Goal: Task Accomplishment & Management: Complete application form

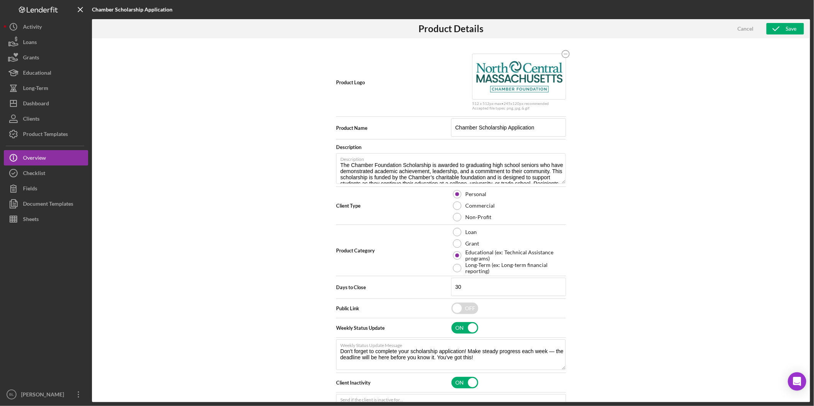
scroll to position [59, 0]
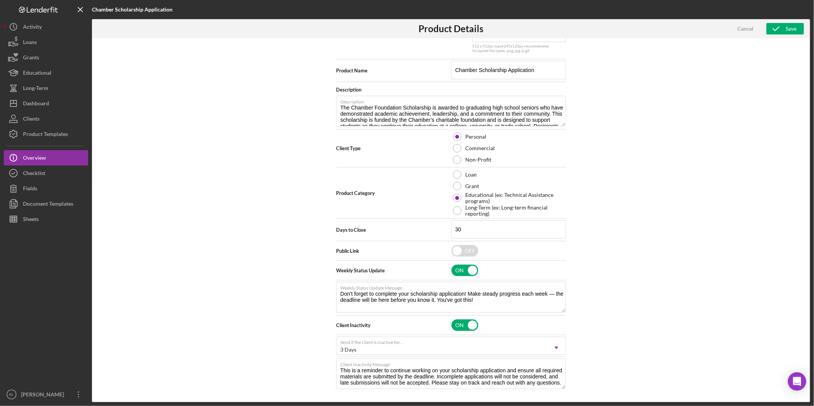
click at [741, 173] on div "Product Logo 512 x 512px max • 245 x 120 px recommended Accepted file types: pn…" at bounding box center [451, 220] width 718 height 364
click at [744, 25] on div "Cancel" at bounding box center [745, 28] width 16 height 11
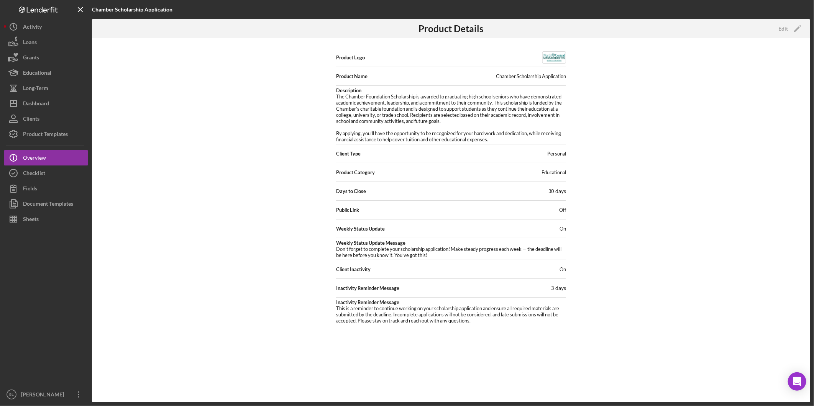
click at [780, 229] on div "Product Logo Product Name Chamber Scholarship Application Description The Chamb…" at bounding box center [451, 220] width 718 height 364
click at [791, 216] on div "Product Logo Product Name Chamber Scholarship Application Description The Chamb…" at bounding box center [451, 220] width 718 height 364
click at [47, 155] on button "Icon/Info Overview" at bounding box center [46, 157] width 84 height 15
click at [78, 170] on button "Checklist" at bounding box center [46, 173] width 84 height 15
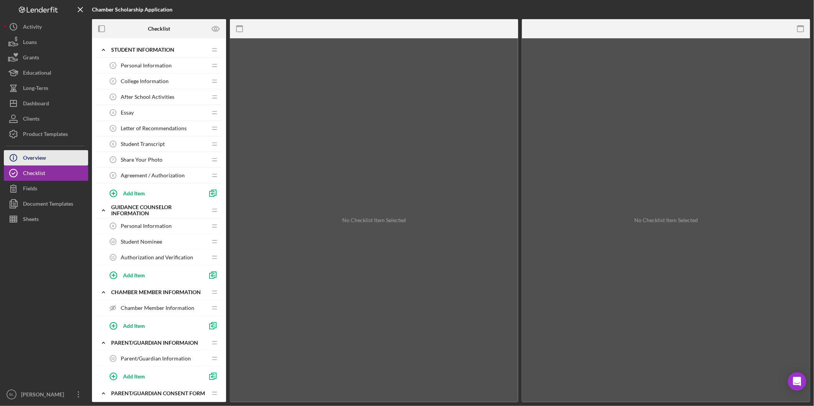
click at [64, 162] on button "Icon/Info Overview" at bounding box center [46, 157] width 84 height 15
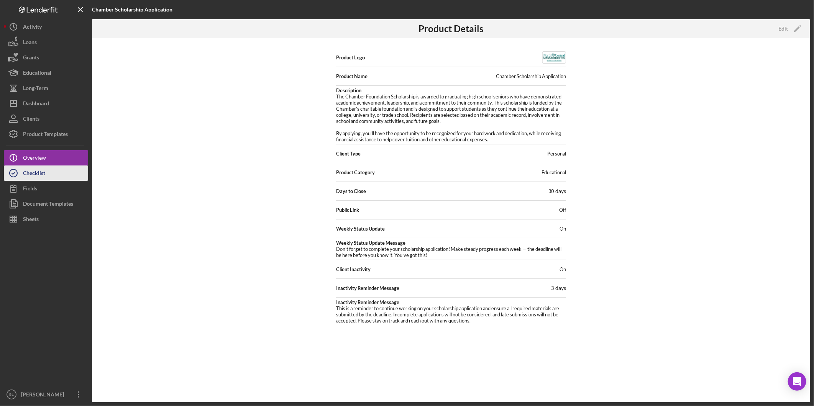
click at [59, 171] on button "Checklist" at bounding box center [46, 173] width 84 height 15
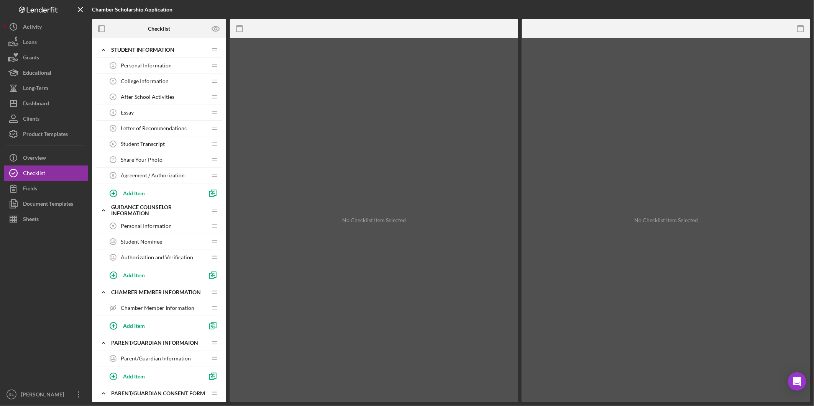
click at [150, 65] on span "Personal Information" at bounding box center [146, 65] width 51 height 6
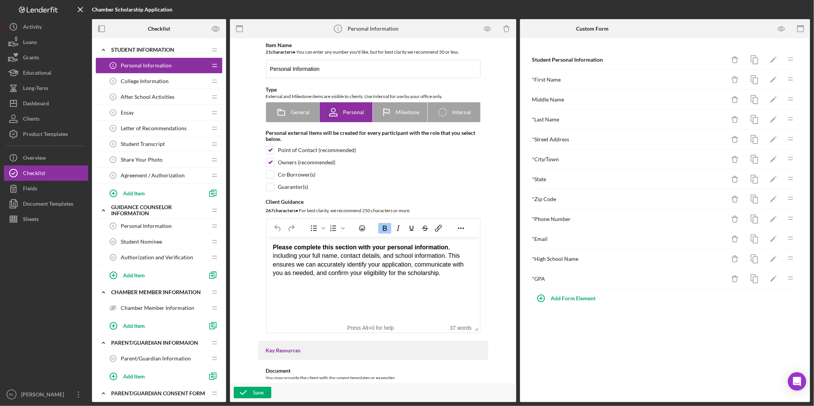
click at [146, 67] on span "Personal Information" at bounding box center [146, 65] width 51 height 6
click at [139, 48] on div "Student Information" at bounding box center [154, 50] width 86 height 6
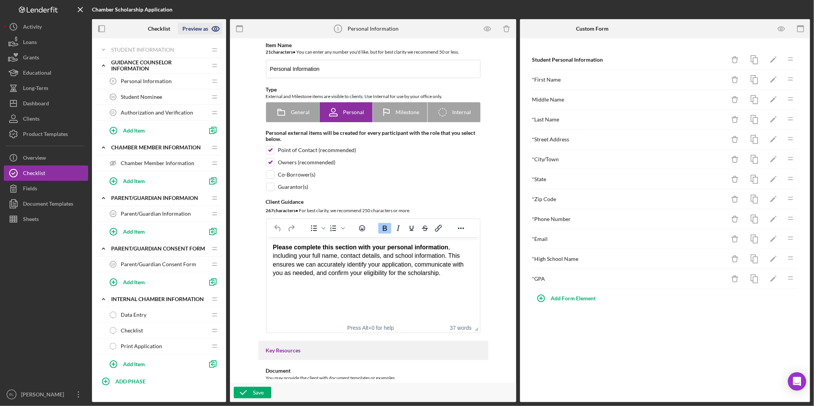
click at [210, 30] on icon "button" at bounding box center [215, 28] width 19 height 19
drag, startPoint x: 499, startPoint y: 251, endPoint x: 453, endPoint y: 192, distance: 75.2
click at [499, 251] on div "Item Name 21 character s • You can enter any number you'd like, but for best cl…" at bounding box center [373, 210] width 279 height 337
click at [107, 48] on icon "Icon/Expander" at bounding box center [103, 49] width 15 height 15
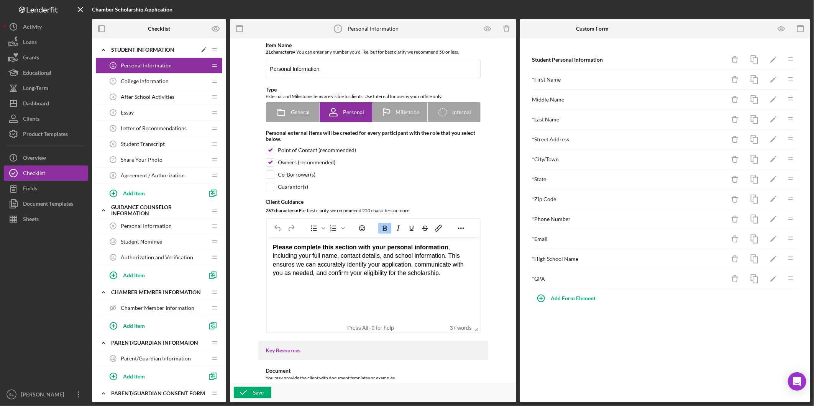
click at [121, 49] on div "Student Information" at bounding box center [154, 50] width 86 height 6
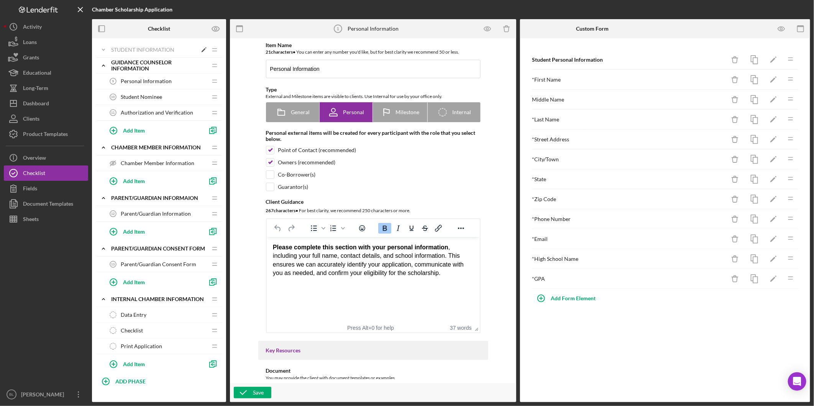
click at [118, 50] on div "Student Information" at bounding box center [154, 50] width 86 height 6
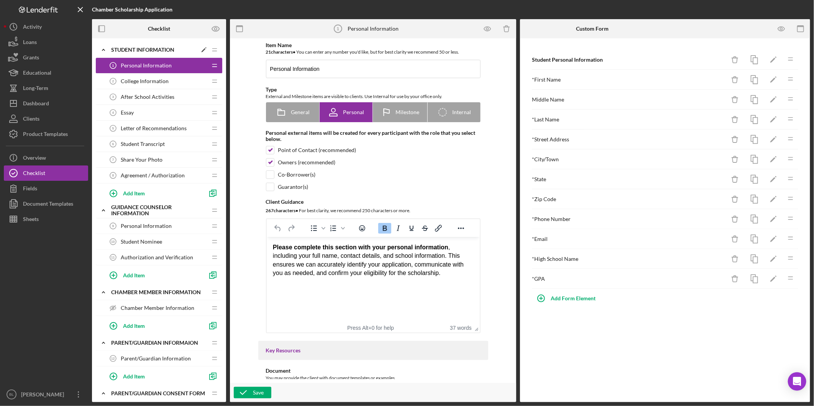
click at [118, 50] on div "Student Information" at bounding box center [154, 50] width 86 height 6
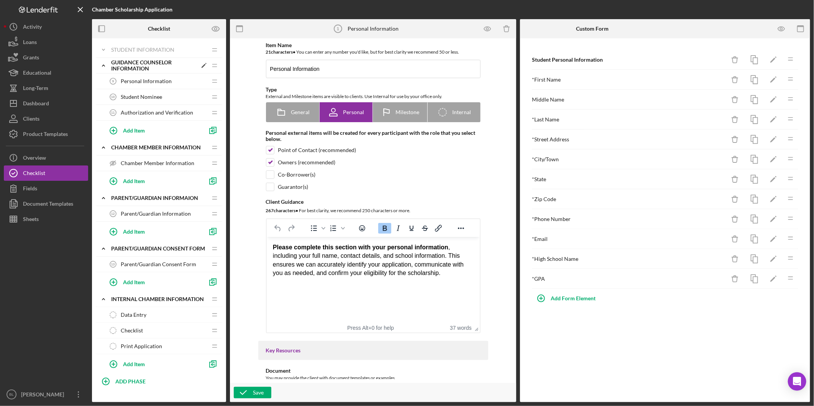
click at [117, 64] on div "Guidance Counselor Information" at bounding box center [154, 65] width 86 height 12
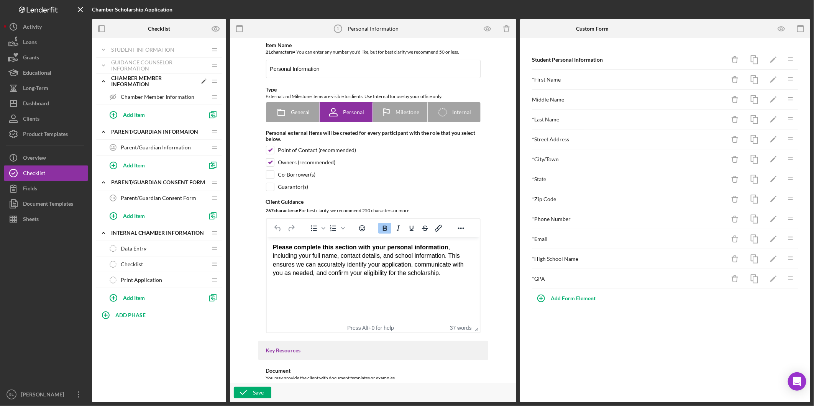
click at [116, 78] on div "Chamber Member Information" at bounding box center [154, 81] width 86 height 12
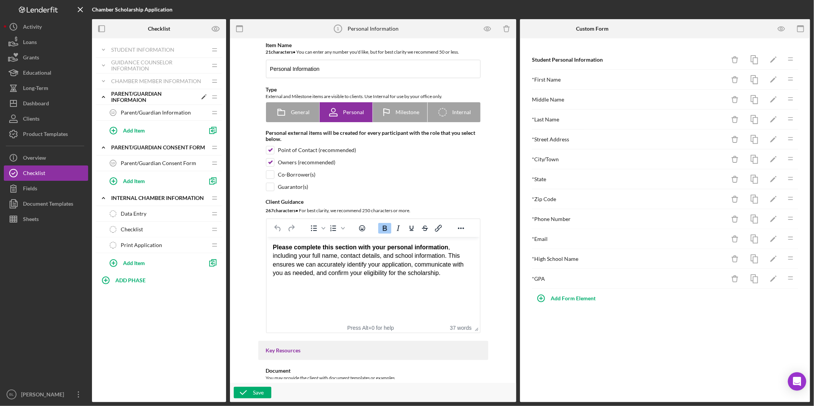
click at [115, 101] on div "Parent/Guardian Informaion" at bounding box center [154, 97] width 86 height 12
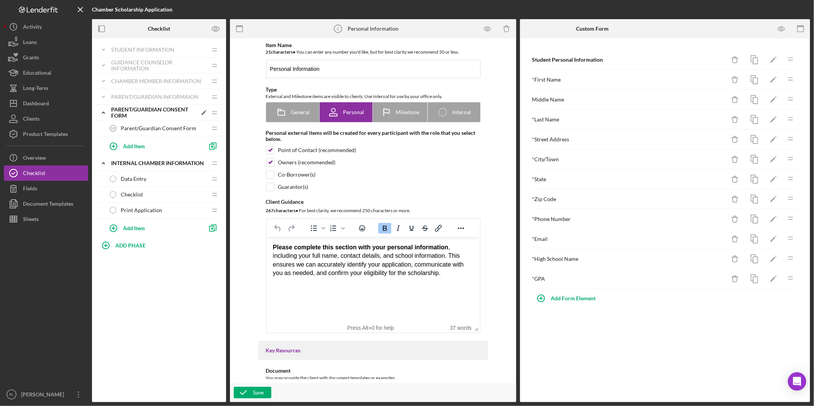
click at [122, 113] on div "Parent/Guardian Consent Form" at bounding box center [154, 113] width 86 height 12
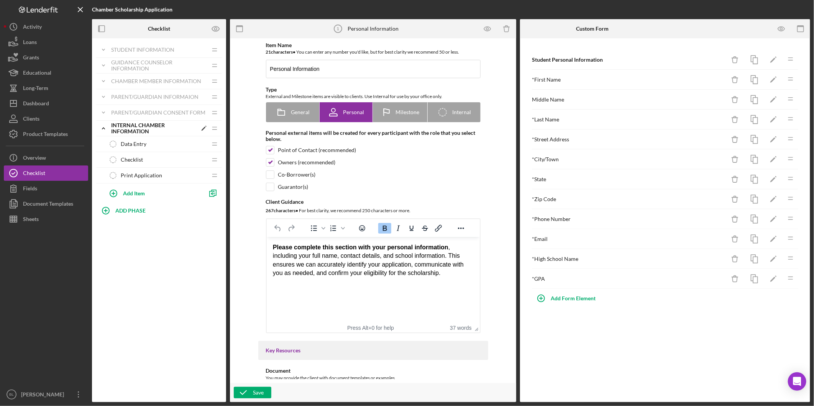
click at [135, 128] on div "Internal Chamber Information" at bounding box center [154, 128] width 86 height 12
drag, startPoint x: 205, startPoint y: 238, endPoint x: 192, endPoint y: 219, distance: 23.2
click at [205, 238] on div "Icon/Expander Student Information Icon/Edit Icon/Drag Personal Information 1 Pe…" at bounding box center [159, 220] width 134 height 364
click at [126, 51] on div "Student Information" at bounding box center [154, 50] width 86 height 6
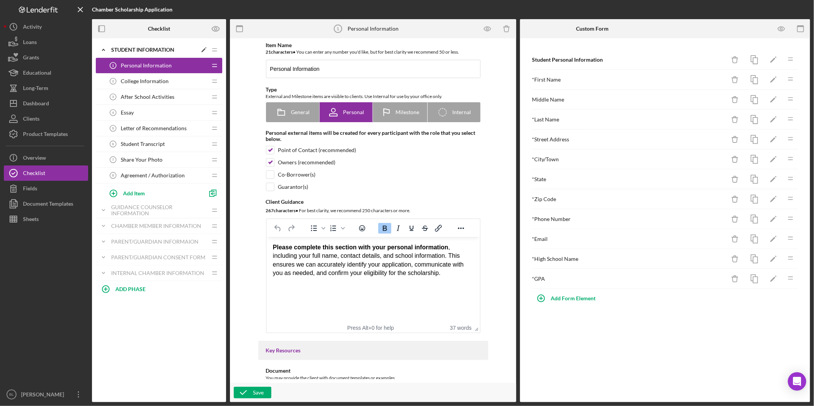
click at [114, 48] on div "Student Information" at bounding box center [154, 50] width 86 height 6
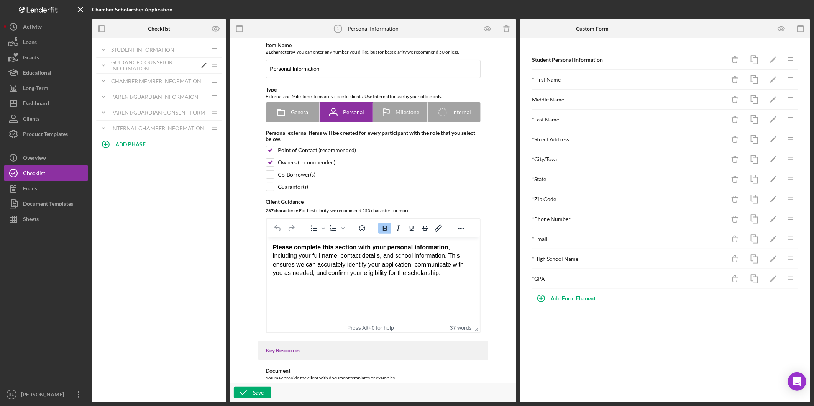
click at [160, 66] on div "Guidance Counselor Information" at bounding box center [154, 65] width 86 height 12
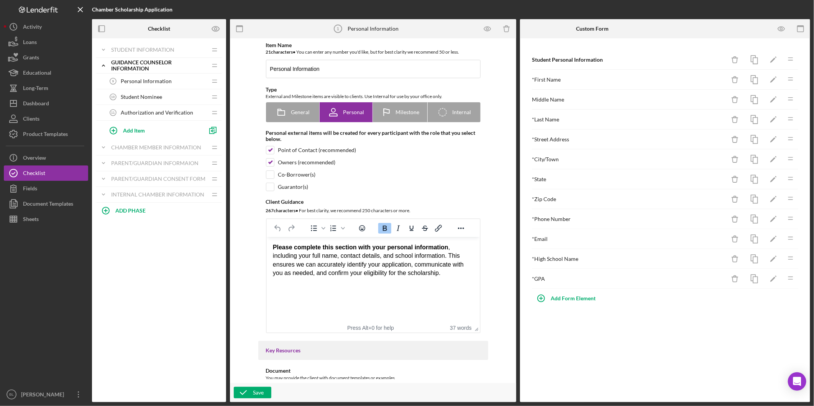
click at [143, 96] on span "Student Nominee" at bounding box center [141, 97] width 41 height 6
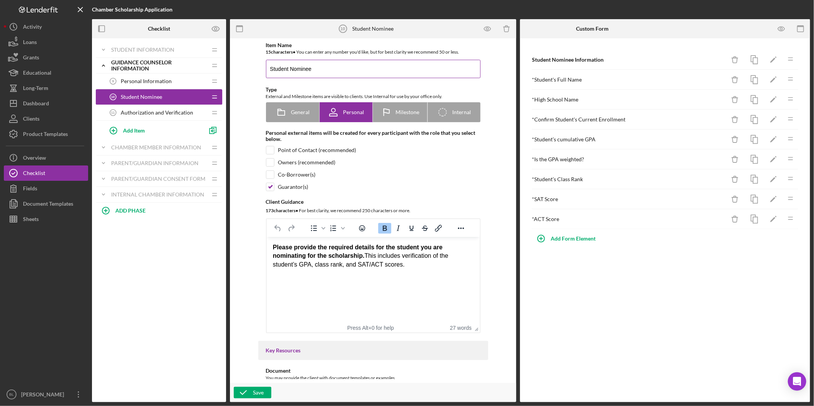
click at [342, 68] on input "Student Nominee" at bounding box center [373, 69] width 215 height 18
type input "Student Nomination Information"
click at [251, 397] on icon "button" at bounding box center [243, 392] width 19 height 19
click at [779, 59] on icon "Icon/Edit" at bounding box center [773, 59] width 17 height 17
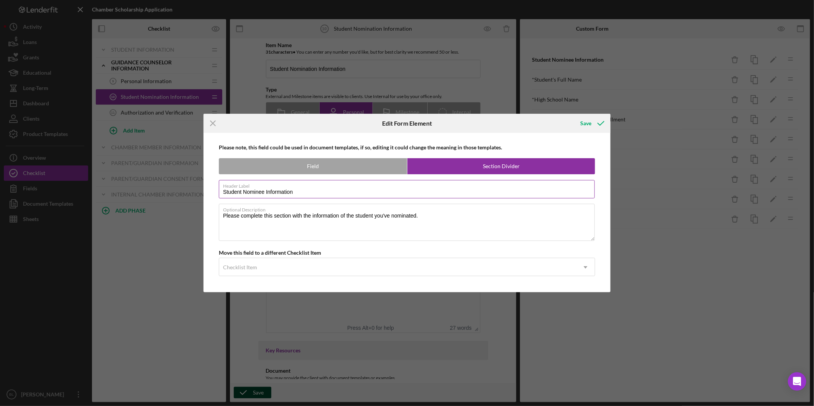
click at [266, 190] on input "Student Nominee Information" at bounding box center [407, 189] width 376 height 18
type input "Student Nomination Information"
click at [581, 123] on div "Save" at bounding box center [585, 123] width 11 height 15
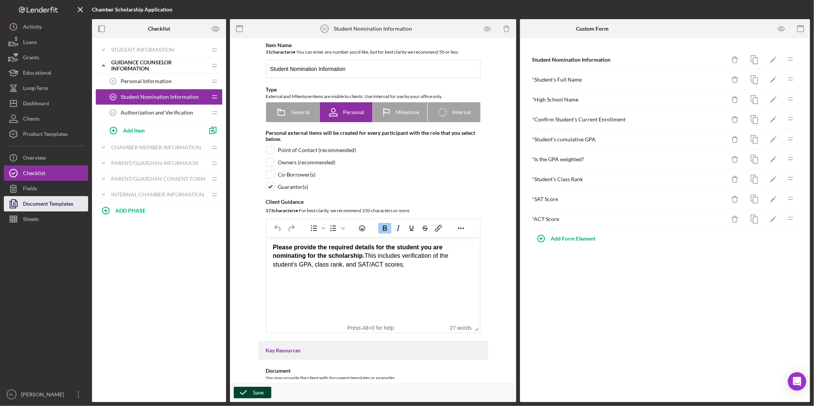
click at [51, 208] on div "Document Templates" at bounding box center [48, 204] width 50 height 17
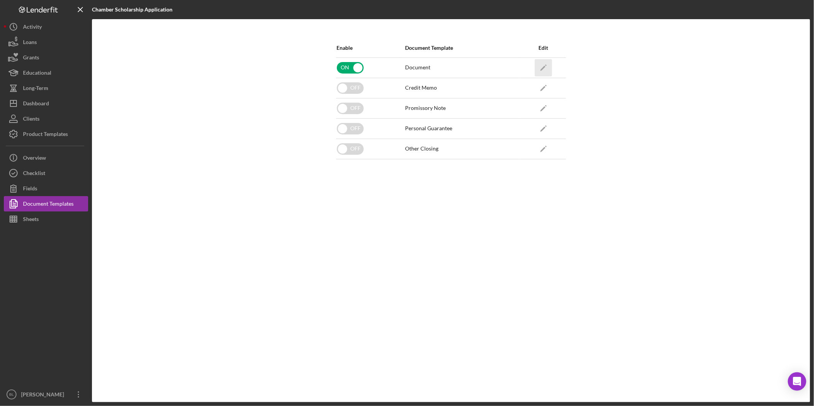
click at [542, 68] on icon "Icon/Edit" at bounding box center [543, 67] width 17 height 17
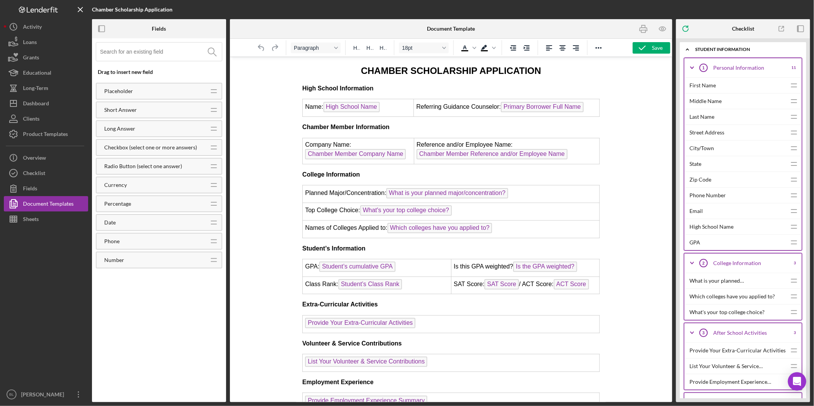
scroll to position [43, 0]
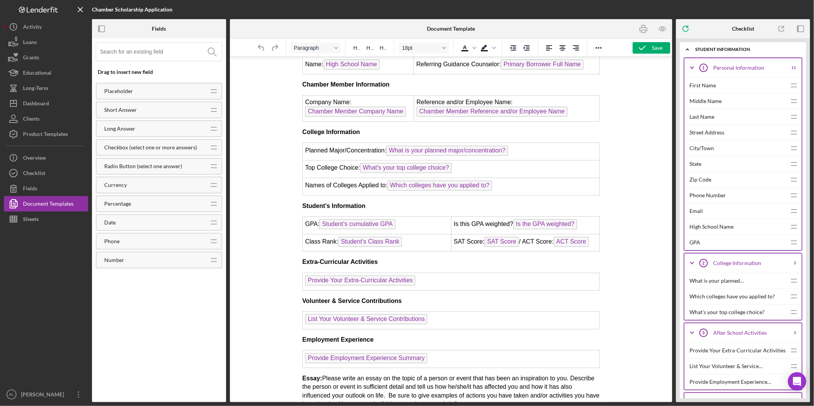
click at [363, 222] on span "Student’s cumulative GPA" at bounding box center [357, 224] width 76 height 10
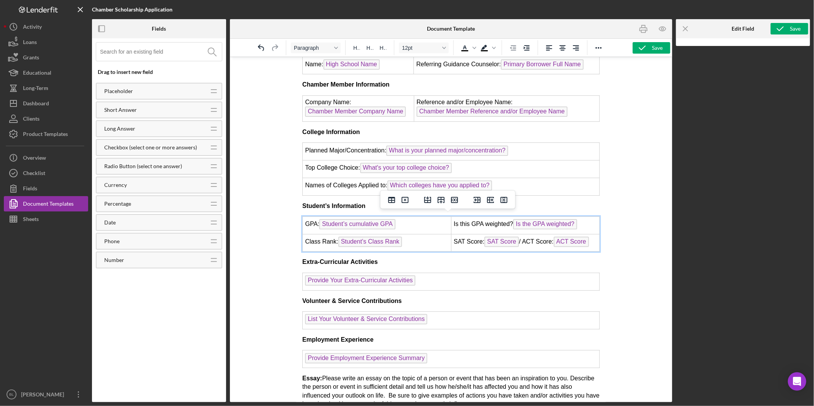
scroll to position [34, 0]
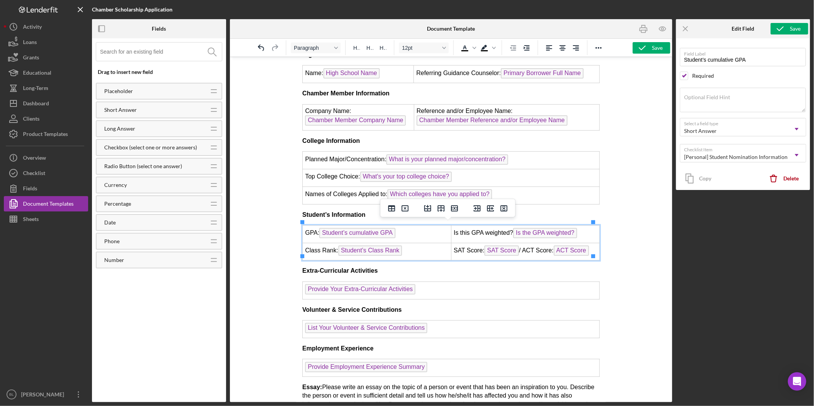
click at [521, 230] on span "Is the GPA weighted?" at bounding box center [545, 233] width 64 height 10
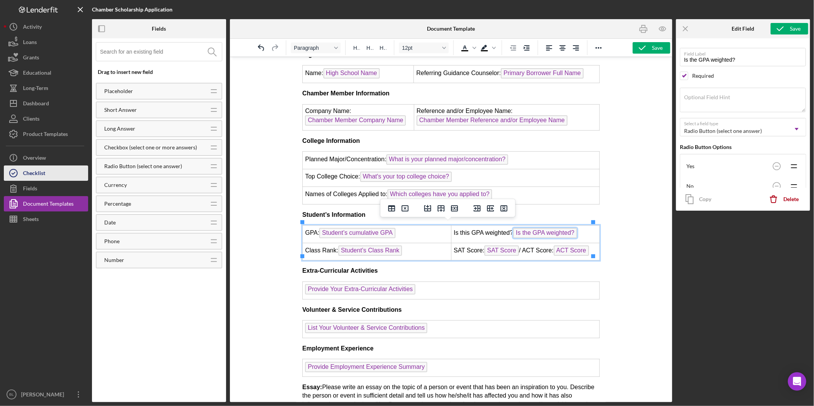
drag, startPoint x: 35, startPoint y: 176, endPoint x: 40, endPoint y: 178, distance: 5.7
click at [36, 177] on div "Checklist" at bounding box center [34, 174] width 22 height 17
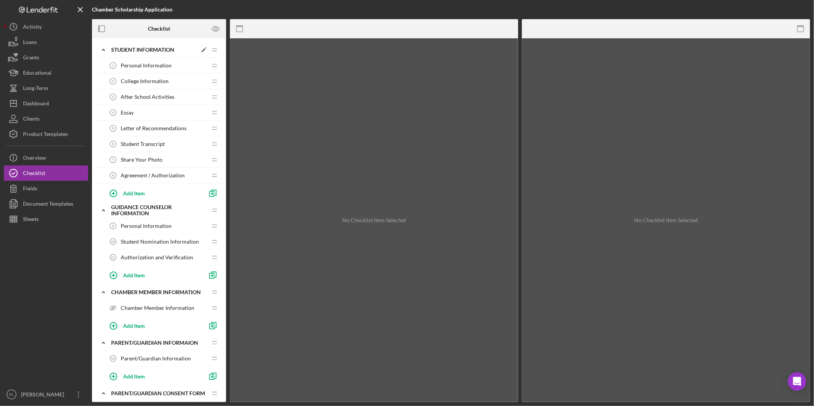
click at [107, 53] on icon "Icon/Expander" at bounding box center [103, 49] width 15 height 15
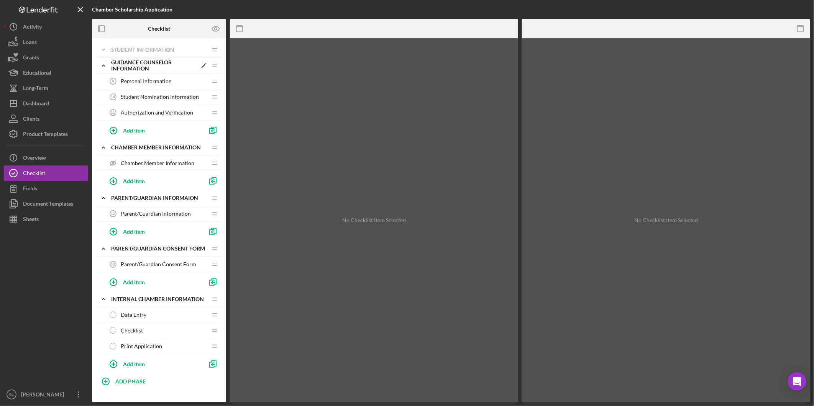
click at [119, 66] on div "Guidance Counselor Information" at bounding box center [154, 65] width 86 height 12
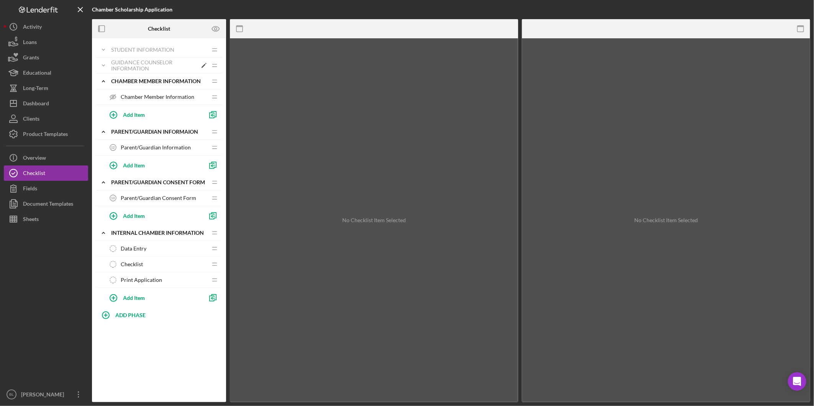
click at [120, 68] on div "Guidance Counselor Information" at bounding box center [154, 65] width 86 height 12
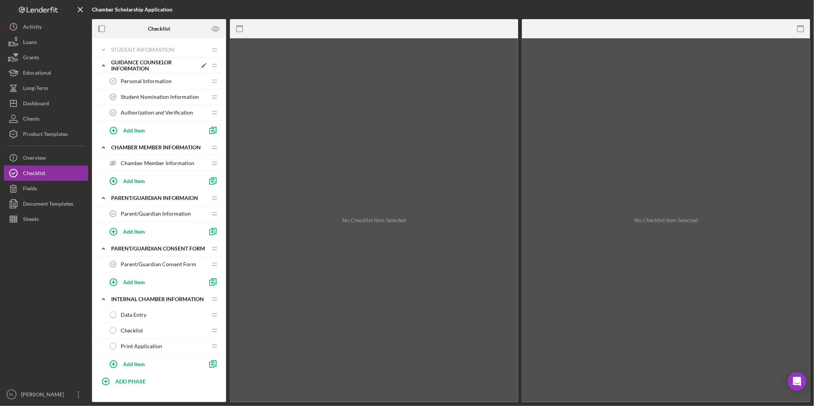
click at [140, 64] on div "Guidance Counselor Information" at bounding box center [154, 65] width 86 height 12
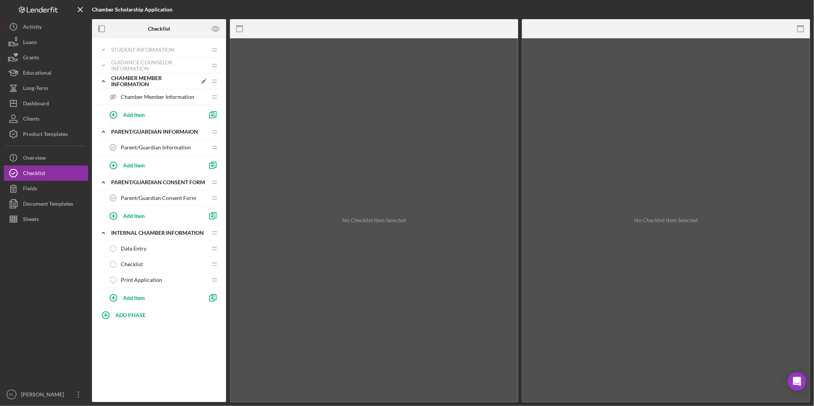
click at [139, 78] on div "Chamber Member Information" at bounding box center [154, 81] width 86 height 12
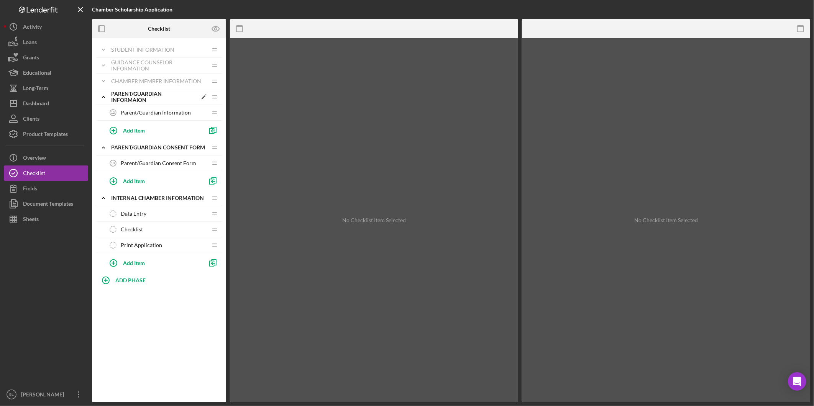
click at [138, 93] on div "Parent/Guardian Informaion" at bounding box center [154, 97] width 86 height 12
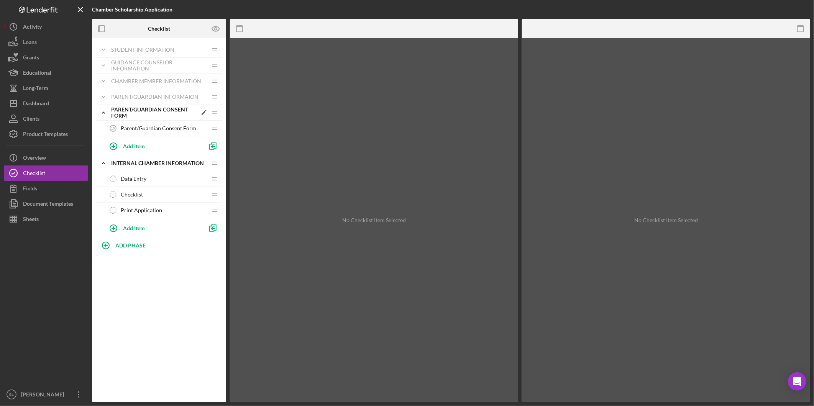
click at [140, 111] on div "Parent/Guardian Consent Form" at bounding box center [154, 113] width 86 height 12
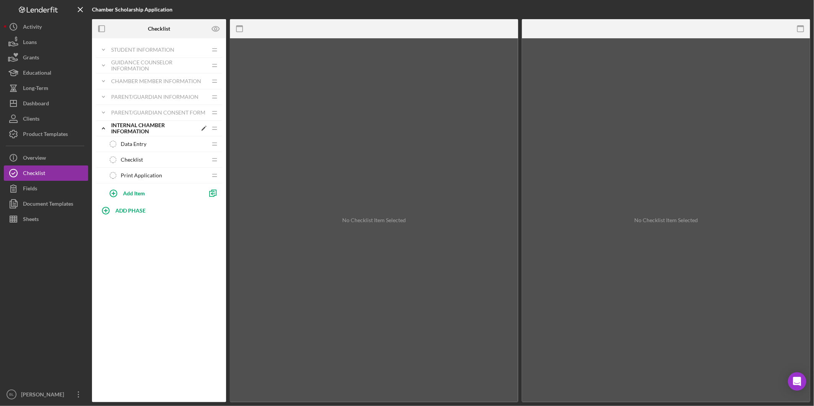
click at [146, 132] on div "Internal Chamber Information" at bounding box center [154, 128] width 86 height 12
